Goal: Task Accomplishment & Management: Use online tool/utility

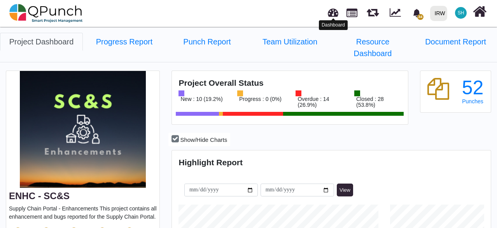
click at [332, 8] on link at bounding box center [333, 11] width 11 height 13
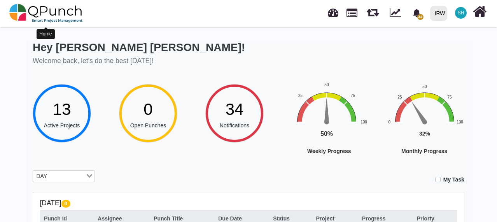
click at [52, 15] on img at bounding box center [46, 13] width 74 height 23
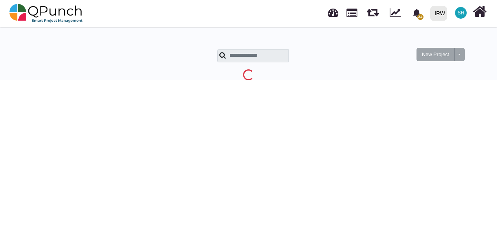
click at [337, 14] on link at bounding box center [333, 11] width 11 height 13
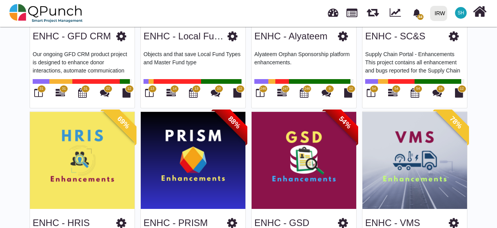
scroll to position [195, 0]
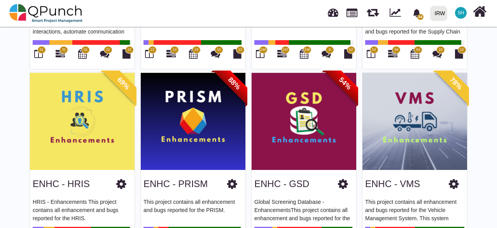
click at [83, 100] on img at bounding box center [82, 120] width 105 height 97
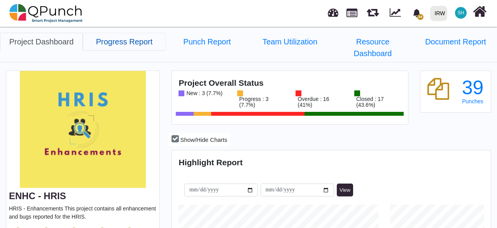
click at [141, 42] on link "Progress Report" at bounding box center [124, 42] width 83 height 18
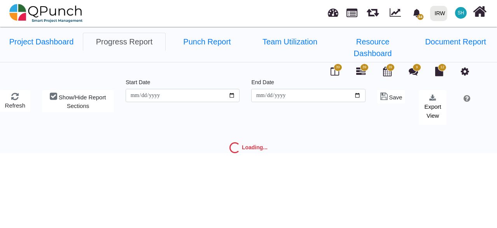
type input "**********"
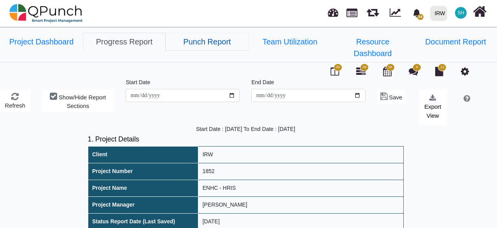
click at [223, 40] on link "Punch Report" at bounding box center [207, 42] width 83 height 18
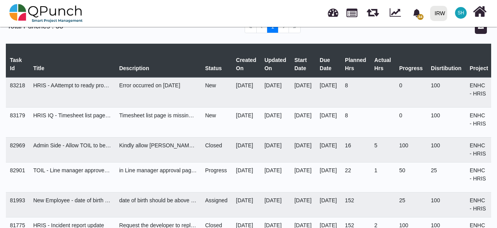
select select "***"
select select "****"
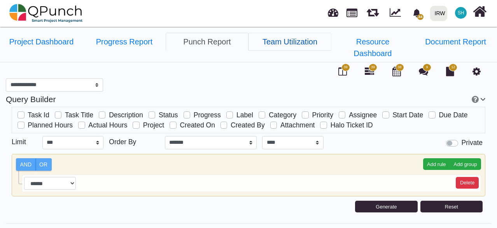
click at [297, 44] on link "Team Utilization" at bounding box center [290, 42] width 83 height 18
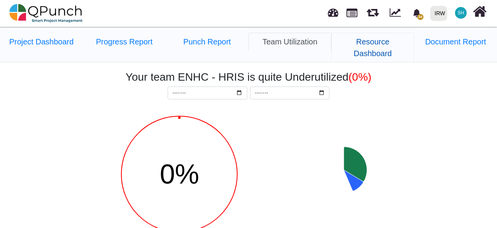
click at [363, 43] on link "Resource Dashboard" at bounding box center [373, 48] width 83 height 30
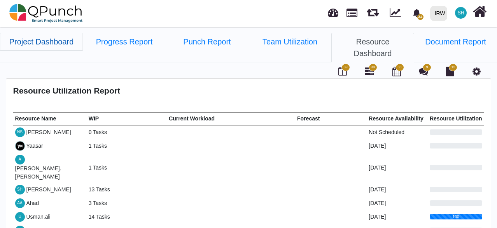
click at [60, 43] on link "Project Dashboard" at bounding box center [41, 42] width 83 height 18
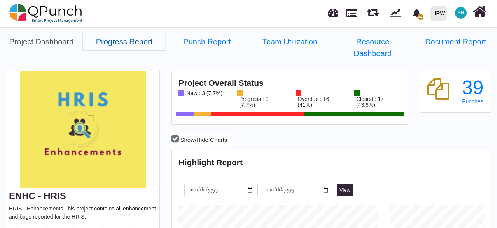
click at [111, 42] on link "Progress Report" at bounding box center [124, 42] width 83 height 18
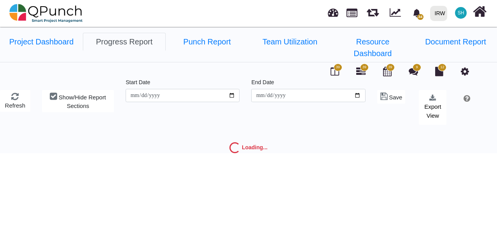
type input "**********"
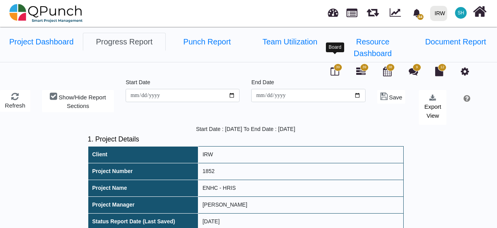
click at [336, 67] on icon at bounding box center [335, 71] width 9 height 9
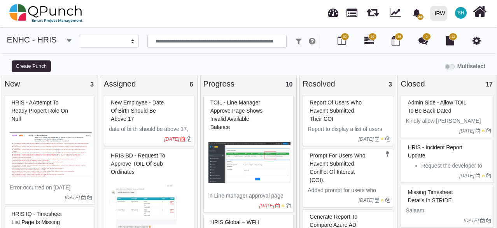
select select
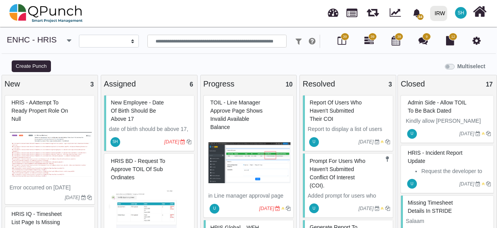
click at [51, 133] on img at bounding box center [51, 154] width 83 height 58
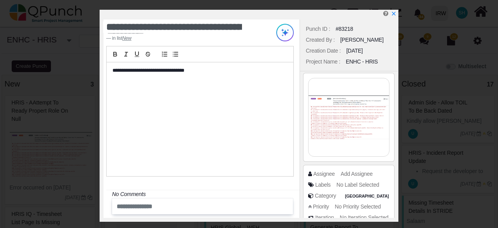
click at [350, 126] on img at bounding box center [349, 117] width 81 height 78
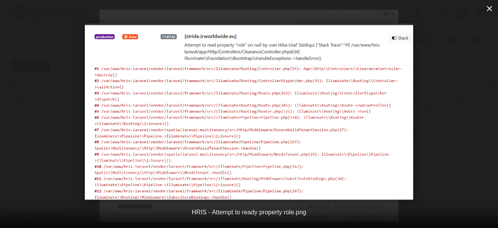
click at [487, 10] on icon "button" at bounding box center [489, 8] width 9 height 9
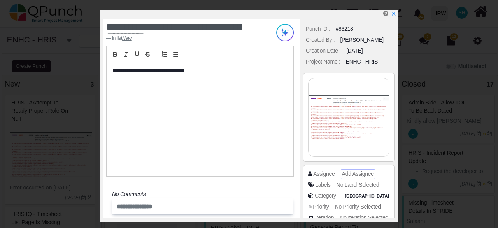
click at [352, 174] on span "Add Assignee" at bounding box center [358, 173] width 32 height 6
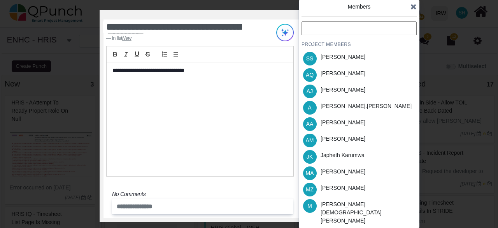
click at [366, 33] on input "text" at bounding box center [359, 28] width 115 height 14
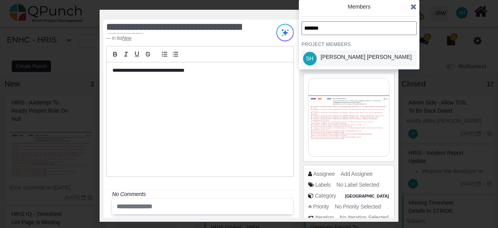
type input "*******"
click at [357, 56] on div "[PERSON_NAME] [PERSON_NAME]" at bounding box center [366, 57] width 91 height 8
click at [321, 84] on img at bounding box center [349, 117] width 81 height 78
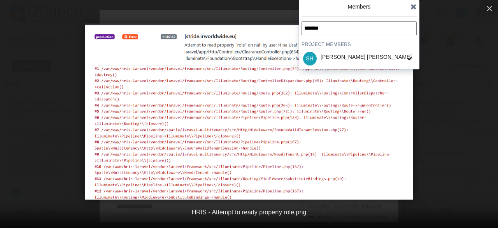
click at [415, 7] on icon at bounding box center [414, 7] width 6 height 8
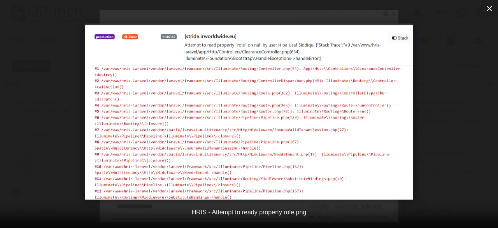
click at [492, 10] on icon "button" at bounding box center [489, 8] width 5 height 5
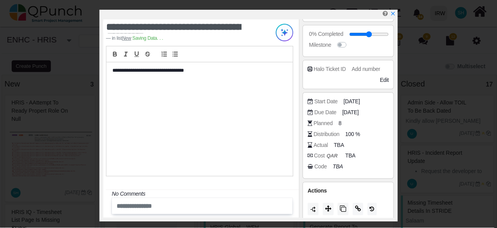
scroll to position [242, 0]
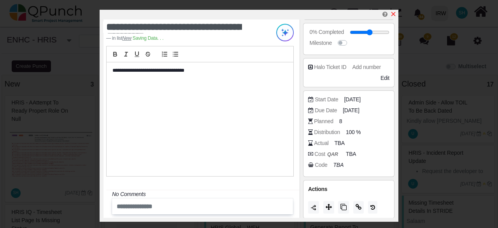
click at [394, 15] on icon "x" at bounding box center [393, 14] width 6 height 6
type input "**"
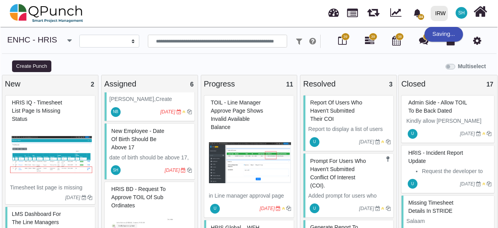
scroll to position [39, 0]
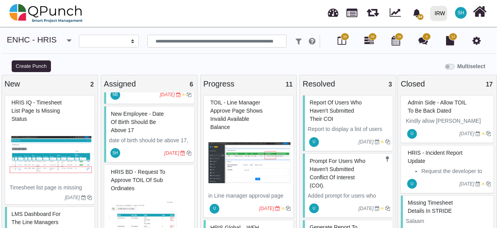
click at [47, 119] on div "HRIS IQ - Timesheet list page is missing status" at bounding box center [51, 111] width 83 height 28
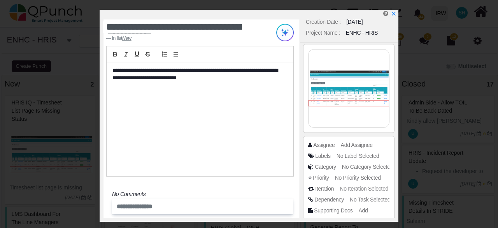
scroll to position [39, 0]
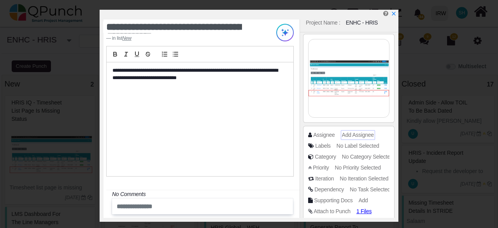
click at [360, 134] on span "Add Assignee" at bounding box center [358, 135] width 32 height 6
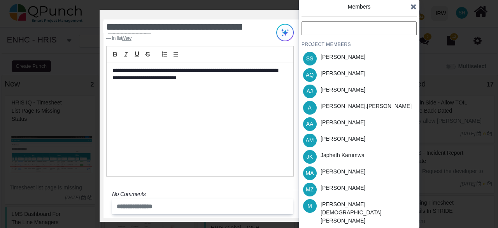
click at [340, 28] on input "text" at bounding box center [359, 28] width 115 height 14
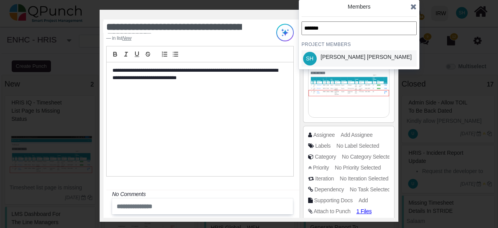
type input "*******"
click at [342, 53] on div "[PERSON_NAME] [PERSON_NAME]" at bounding box center [366, 57] width 91 height 8
click at [300, 105] on div at bounding box center [349, 78] width 98 height 92
click at [416, 8] on icon at bounding box center [414, 7] width 6 height 8
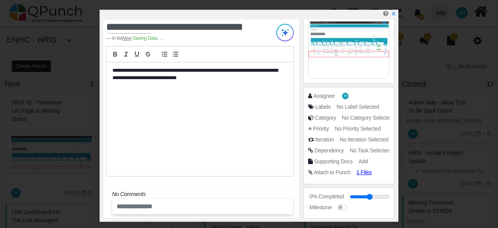
scroll to position [0, 0]
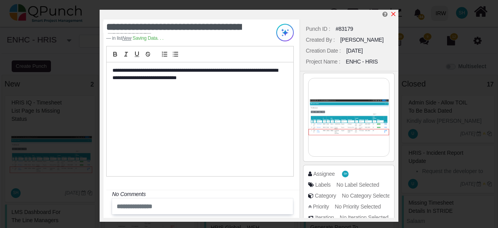
click at [395, 14] on icon "x" at bounding box center [393, 14] width 6 height 6
type input "**"
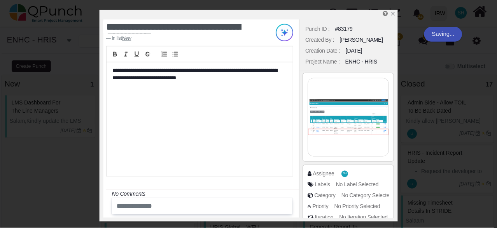
scroll to position [155, 0]
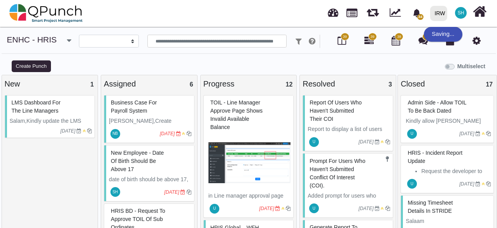
click at [37, 118] on span "Salam,Kindly update the LMS Dashboard for Line managers to show their sub ordin…" at bounding box center [50, 137] width 80 height 39
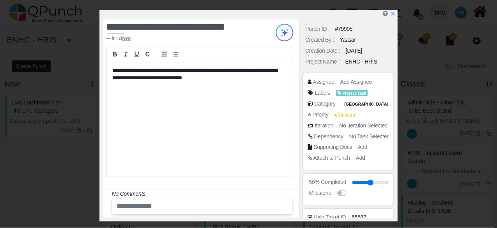
scroll to position [151, 0]
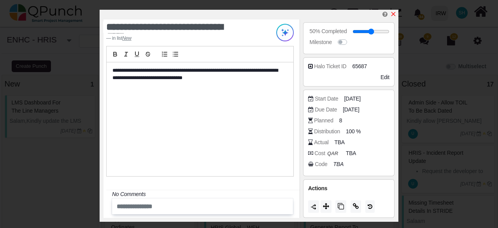
click at [394, 14] on icon "x" at bounding box center [394, 14] width 4 height 4
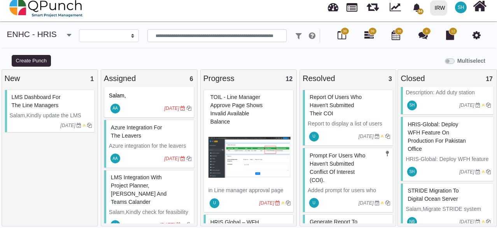
scroll to position [7, 0]
